Goal: Task Accomplishment & Management: Manage account settings

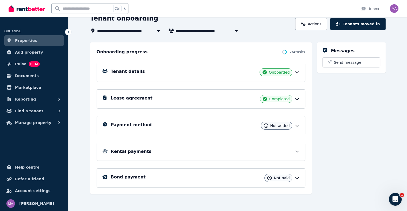
drag, startPoint x: 0, startPoint y: 0, endPoint x: 378, endPoint y: 132, distance: 400.9
click at [379, 131] on div "Messages Send message" at bounding box center [351, 118] width 68 height 152
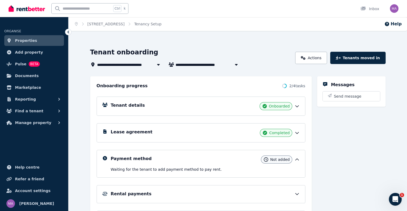
click at [214, 60] on div "**********" at bounding box center [191, 58] width 202 height 20
click at [208, 63] on span "[PERSON_NAME] and [PERSON_NAME]" at bounding box center [215, 64] width 81 height 6
type input "**********"
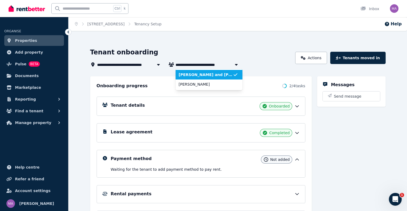
click at [192, 73] on span "[PERSON_NAME] and [PERSON_NAME]" at bounding box center [206, 74] width 54 height 5
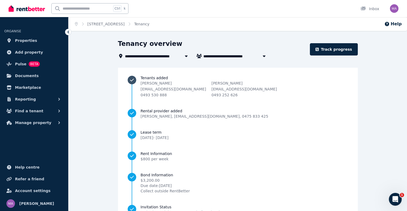
click at [176, 90] on p "hannahmariasheehy@gmail.com" at bounding box center [172, 89] width 65 height 5
drag, startPoint x: 190, startPoint y: 89, endPoint x: 149, endPoint y: 128, distance: 56.7
click at [132, 128] on div "Progress" at bounding box center [131, 123] width 1 height 21
click at [313, 106] on li "Tenants added Hannah Sheehy hannahmariasheehy@gmail.com 0493 530 888 Sean Murph…" at bounding box center [237, 91] width 220 height 33
click at [319, 125] on li "Rental provider added Michael Adams , michaeladams_450@hotmail.com , 0475 833 4…" at bounding box center [237, 119] width 220 height 21
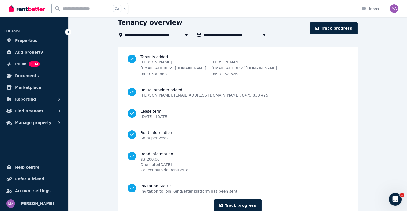
scroll to position [38, 0]
